Goal: Task Accomplishment & Management: Manage account settings

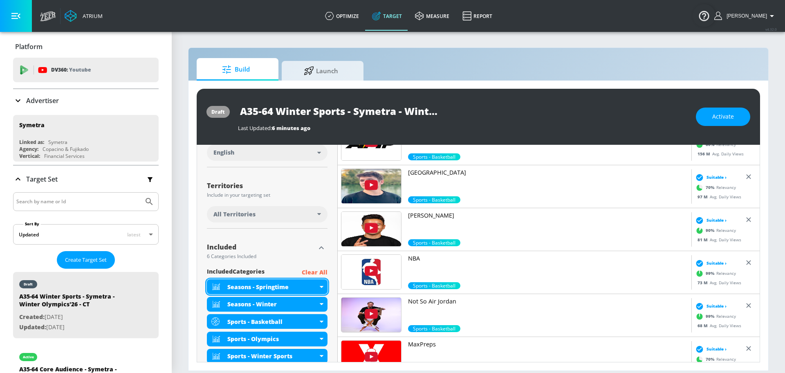
scroll to position [185, 0]
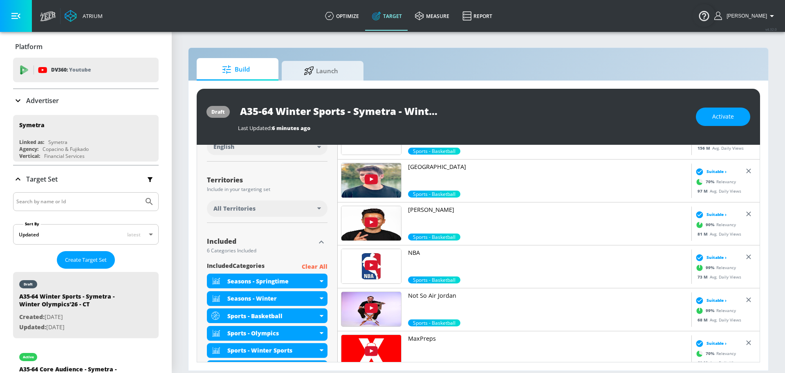
click at [291, 209] on div "All Territories" at bounding box center [265, 208] width 104 height 8
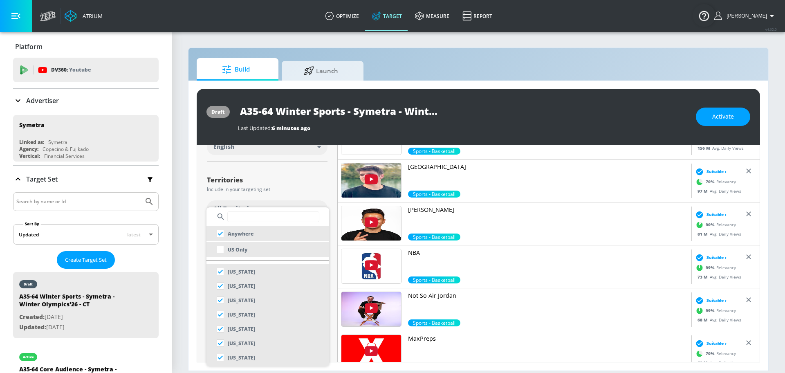
click at [263, 248] on li "US Only" at bounding box center [268, 249] width 123 height 15
checkbox input "false"
checkbox input "true"
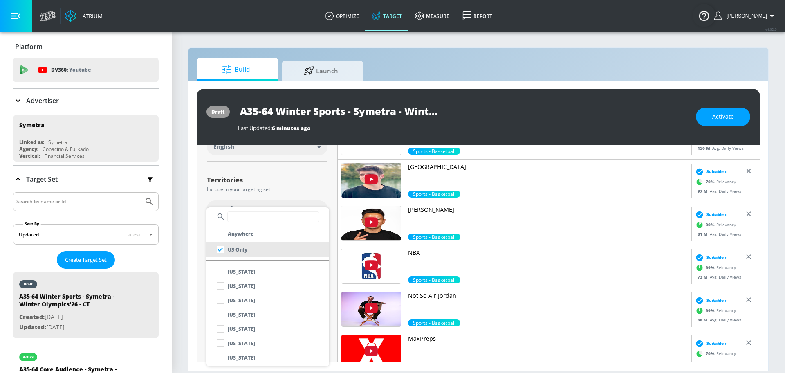
click at [276, 185] on div at bounding box center [392, 186] width 785 height 373
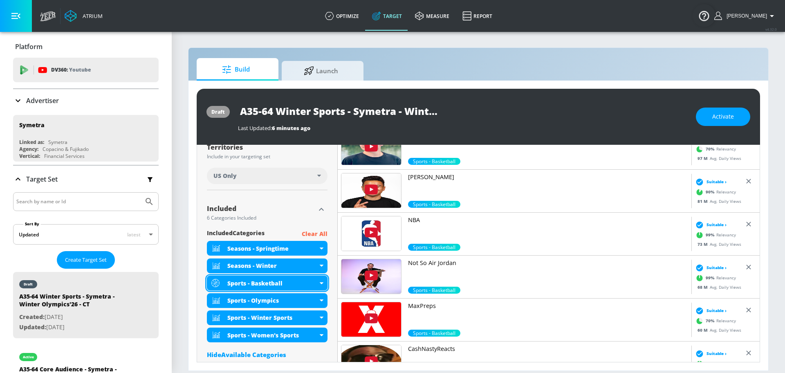
scroll to position [216, 0]
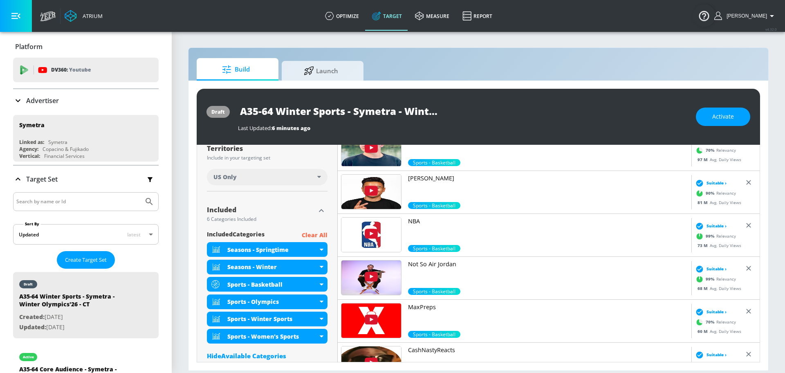
click at [325, 209] on icon "button" at bounding box center [322, 211] width 10 height 10
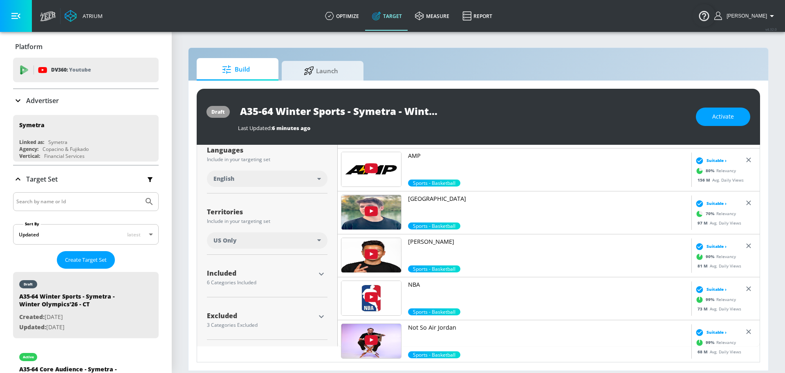
scroll to position [137, 0]
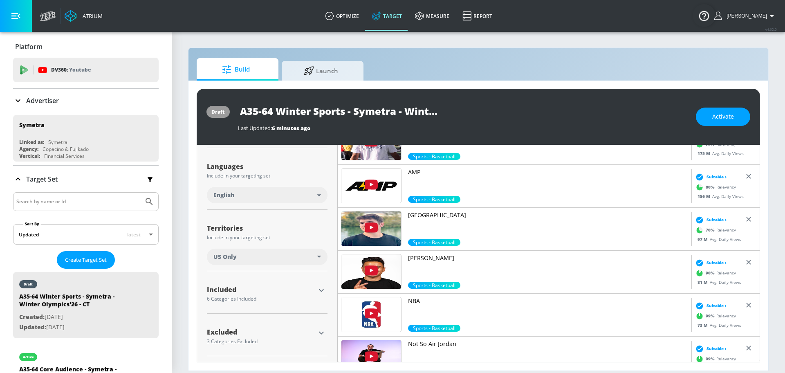
click at [324, 333] on icon "button" at bounding box center [322, 333] width 10 height 10
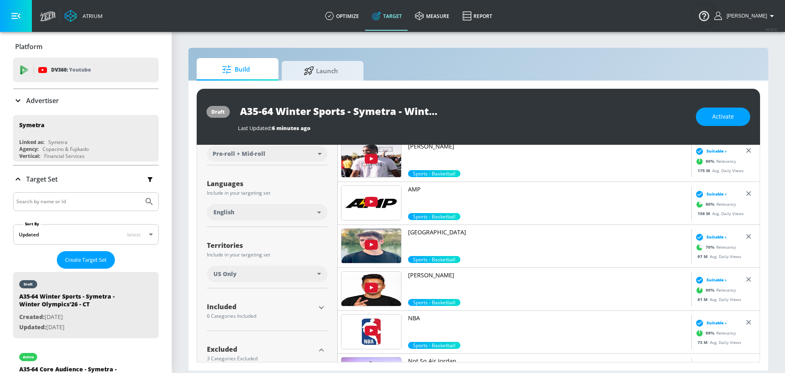
scroll to position [118, 0]
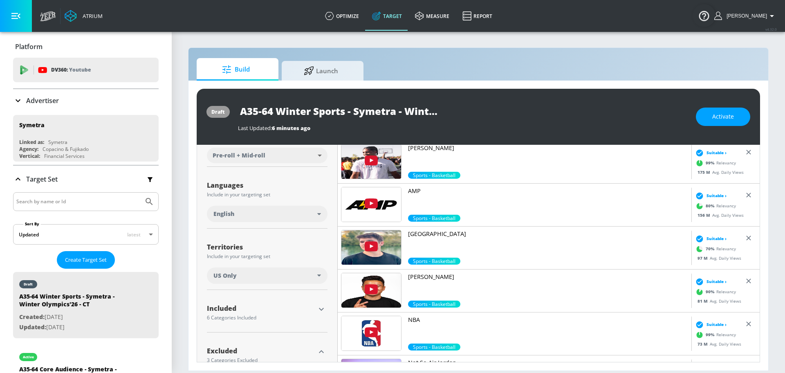
click at [321, 306] on icon "button" at bounding box center [322, 309] width 10 height 10
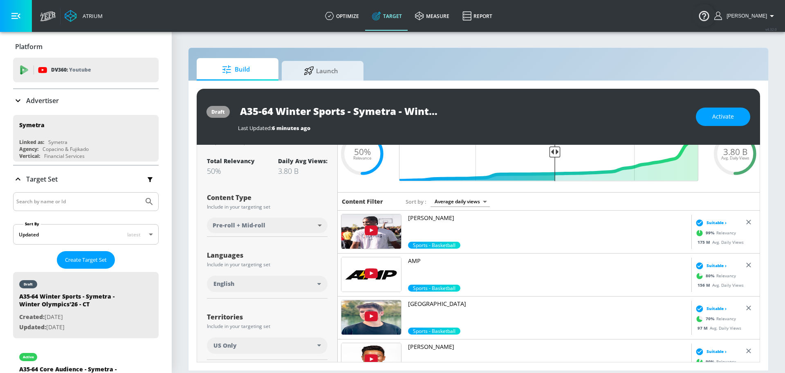
scroll to position [0, 0]
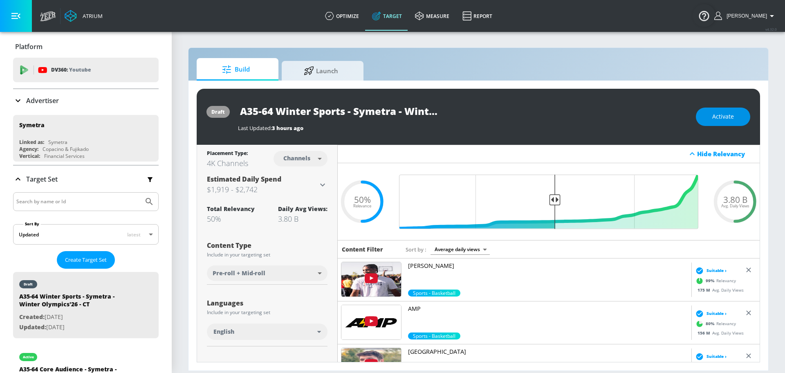
click at [715, 115] on span "Activate" at bounding box center [723, 117] width 22 height 10
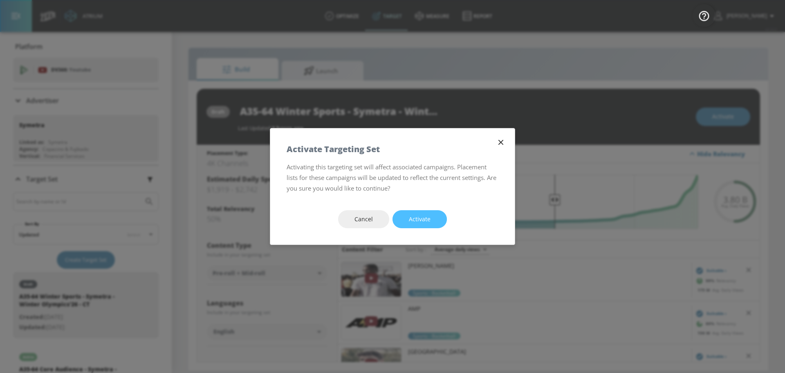
drag, startPoint x: 431, startPoint y: 222, endPoint x: 346, endPoint y: 142, distance: 116.3
click at [431, 222] on button "Activate" at bounding box center [420, 219] width 54 height 18
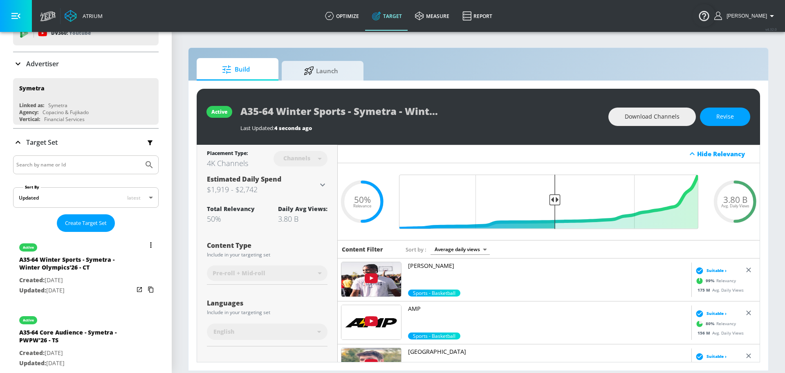
scroll to position [38, 0]
click at [153, 244] on button "list of Target Set" at bounding box center [150, 243] width 11 height 11
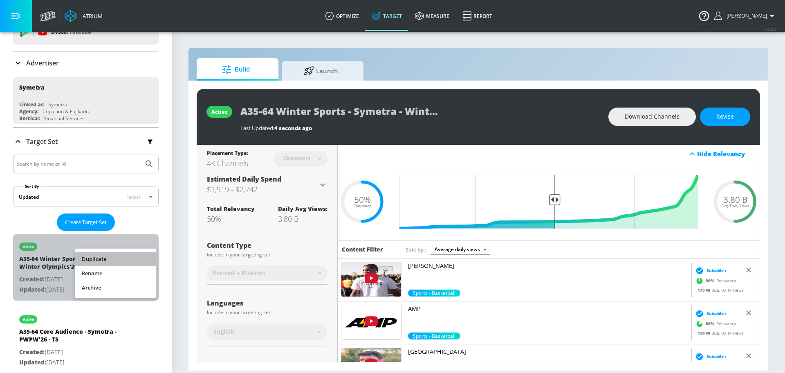
click at [122, 258] on li "Duplicate" at bounding box center [115, 259] width 81 height 14
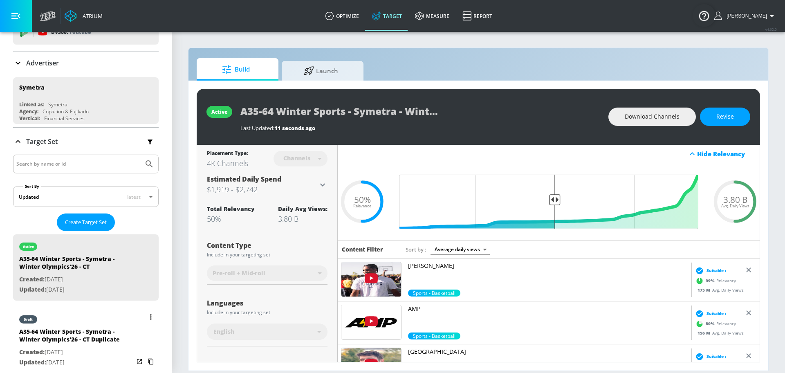
click at [92, 323] on div "draft" at bounding box center [76, 317] width 115 height 20
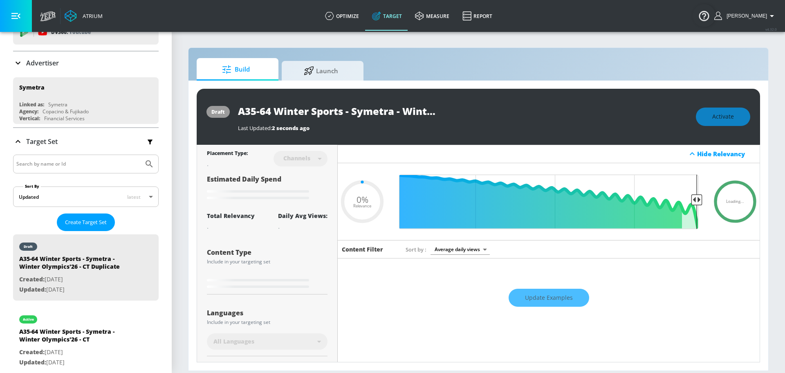
type input "A35-64 Winter Sports - Symetra - Winter Olympics'26 - CT Duplicate"
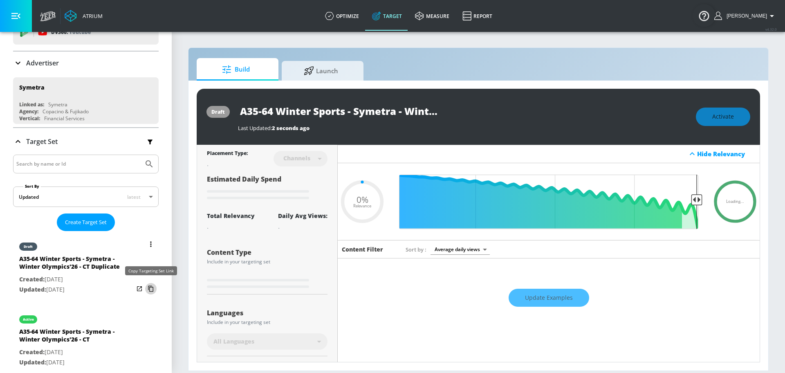
click at [150, 286] on icon "list of Target Set" at bounding box center [150, 288] width 13 height 13
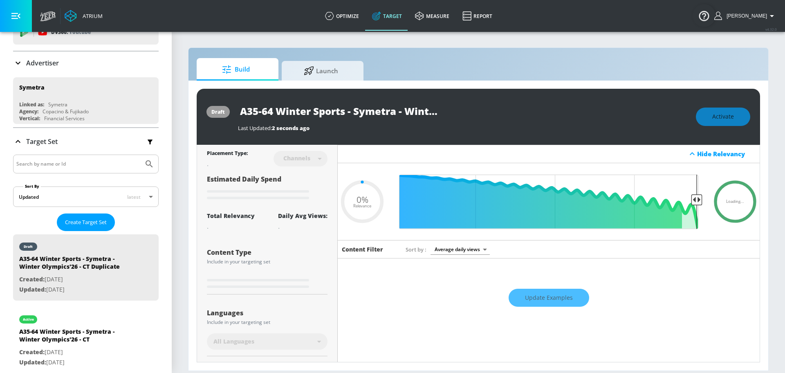
type input "0.5"
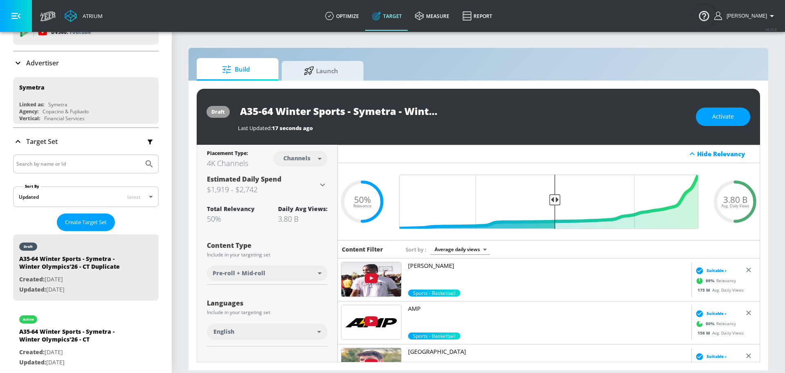
scroll to position [0, 135]
drag, startPoint x: 404, startPoint y: 109, endPoint x: 468, endPoint y: 120, distance: 65.2
click at [468, 120] on div "A35-64 Winter Sports - Symetra - Winter Olympics'26 - CT Duplicate Last Updated…" at bounding box center [463, 117] width 450 height 30
click at [389, 111] on input "A35-64 Winter Sports - Symetra - Winter Olympics'26 - CT Duplicate" at bounding box center [340, 111] width 204 height 18
drag, startPoint x: 379, startPoint y: 110, endPoint x: 490, endPoint y: 129, distance: 112.4
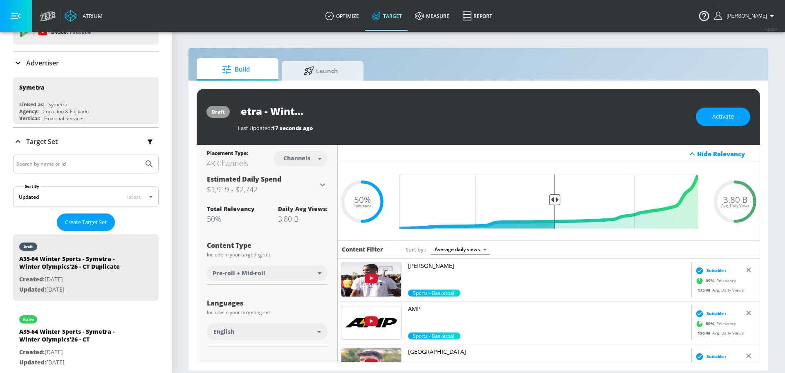
click at [490, 129] on div "A35-64 Winter Sports - Symetra - Winter Olympics'26 - CT Duplicate Last Updated…" at bounding box center [463, 117] width 450 height 30
type input "A35-64 Winter Sports - Symetra - Winter Olympics'26 - TS"
click at [437, 110] on icon "button" at bounding box center [434, 110] width 7 height 7
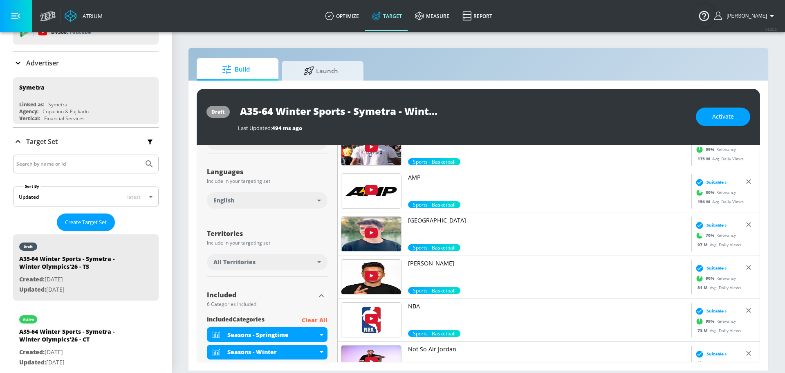
scroll to position [130, 0]
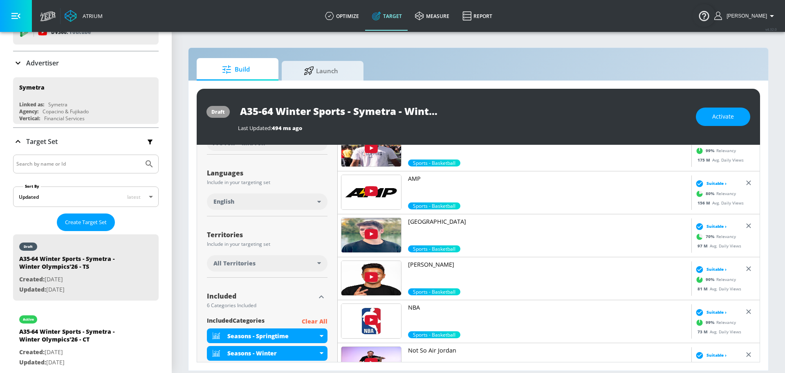
click at [305, 262] on div "All Territories" at bounding box center [265, 263] width 104 height 8
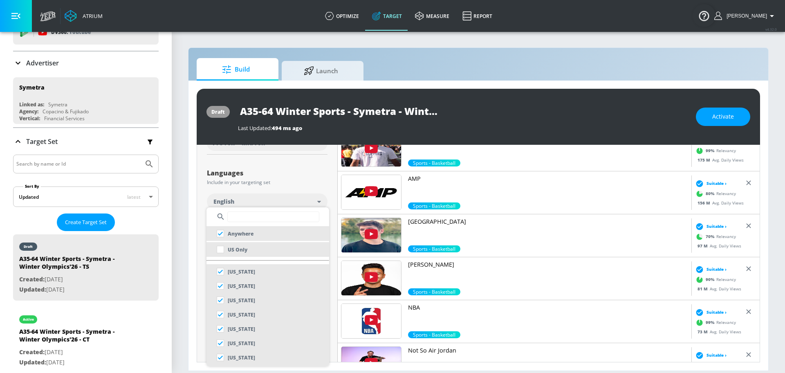
click at [273, 252] on li "US Only" at bounding box center [268, 249] width 123 height 15
checkbox input "false"
checkbox input "true"
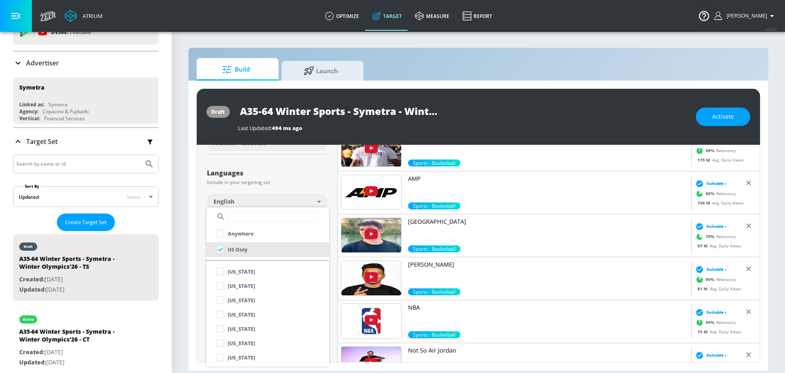
click at [303, 180] on div at bounding box center [392, 186] width 785 height 373
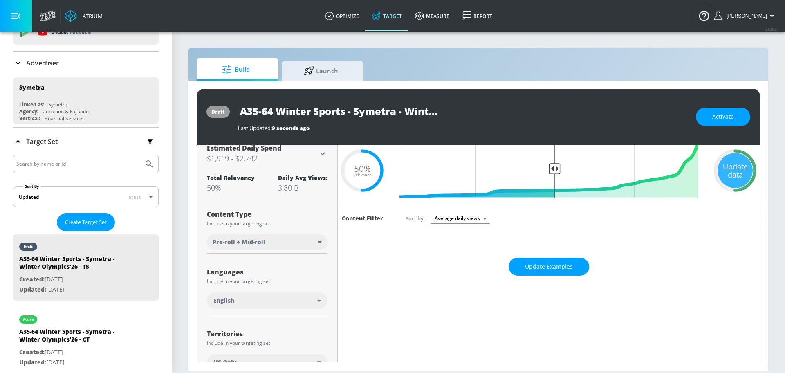
scroll to position [0, 0]
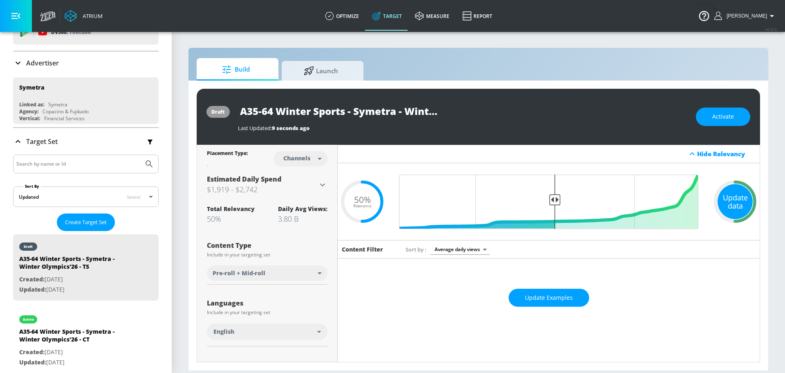
click at [733, 196] on div "Update data" at bounding box center [735, 201] width 35 height 35
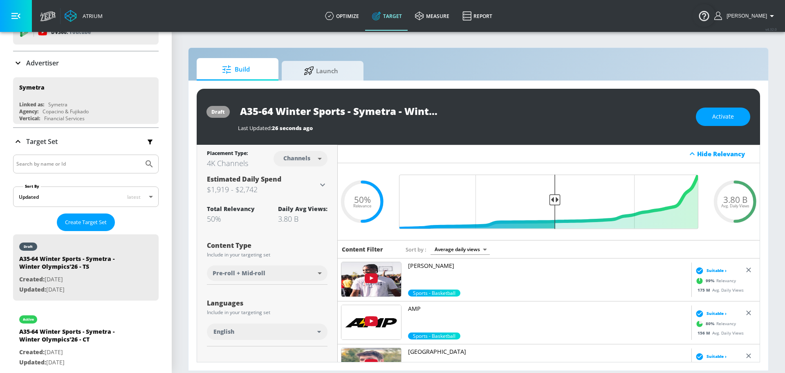
click at [350, 115] on input "A35-64 Winter Sports - Symetra - Winter Olympics'26 - TS" at bounding box center [340, 111] width 204 height 18
drag, startPoint x: 383, startPoint y: 110, endPoint x: 491, endPoint y: 128, distance: 109.0
click at [491, 128] on div "A35-64 Winter Sports - Symetra - Winter Olympics'26 - TS Last Updated: 26 secon…" at bounding box center [463, 117] width 450 height 30
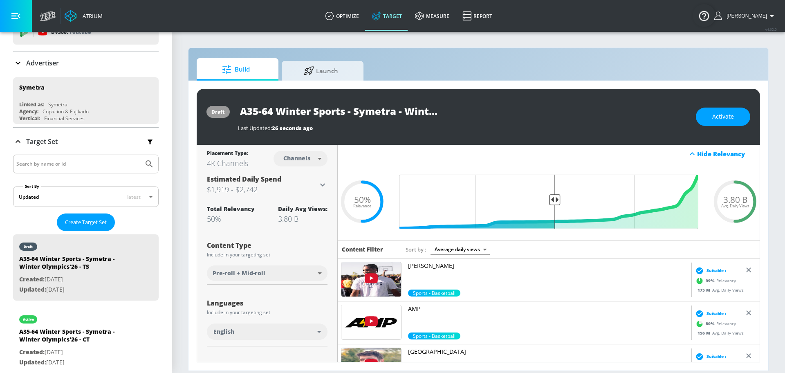
click at [305, 160] on body "Atrium optimize Target measure Report optimize Target measure Report v 4.32.0 S…" at bounding box center [392, 186] width 785 height 373
click at [304, 189] on div "Videos" at bounding box center [297, 190] width 23 height 9
type input "videos"
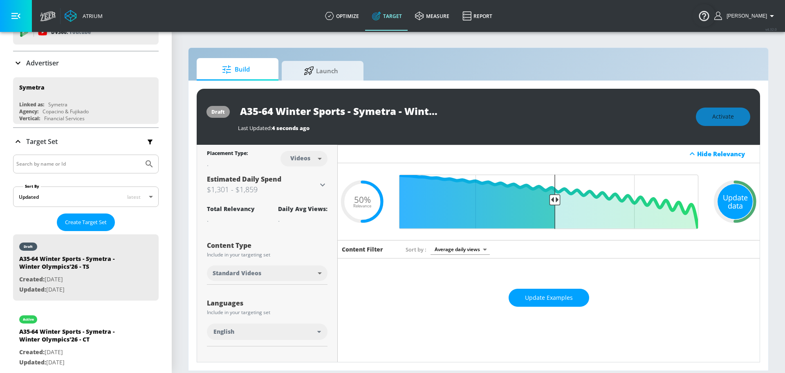
click at [736, 207] on div "Update data" at bounding box center [735, 201] width 35 height 35
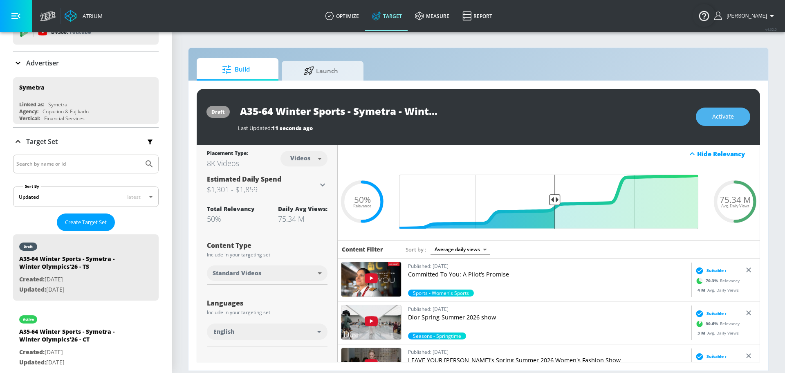
click at [711, 120] on button "Activate" at bounding box center [723, 117] width 54 height 18
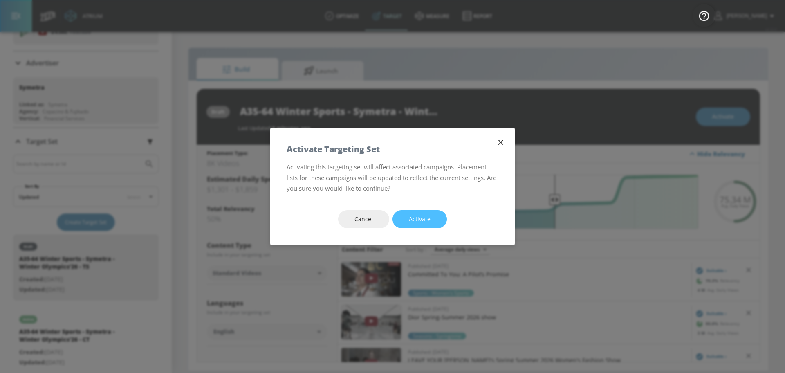
drag, startPoint x: 413, startPoint y: 217, endPoint x: 211, endPoint y: 2, distance: 295.1
click at [413, 217] on span "Activate" at bounding box center [420, 219] width 22 height 10
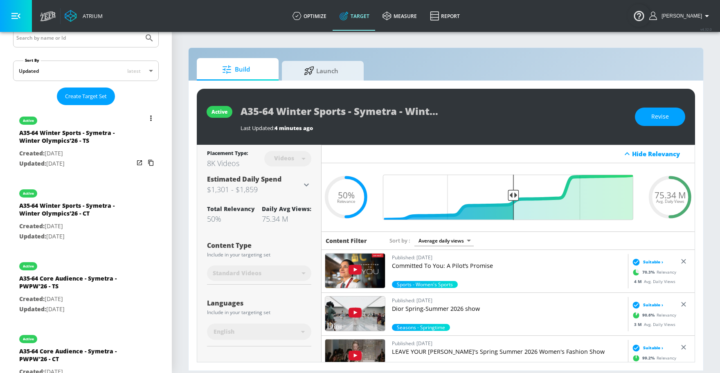
scroll to position [163, 0]
